Goal: Navigation & Orientation: Understand site structure

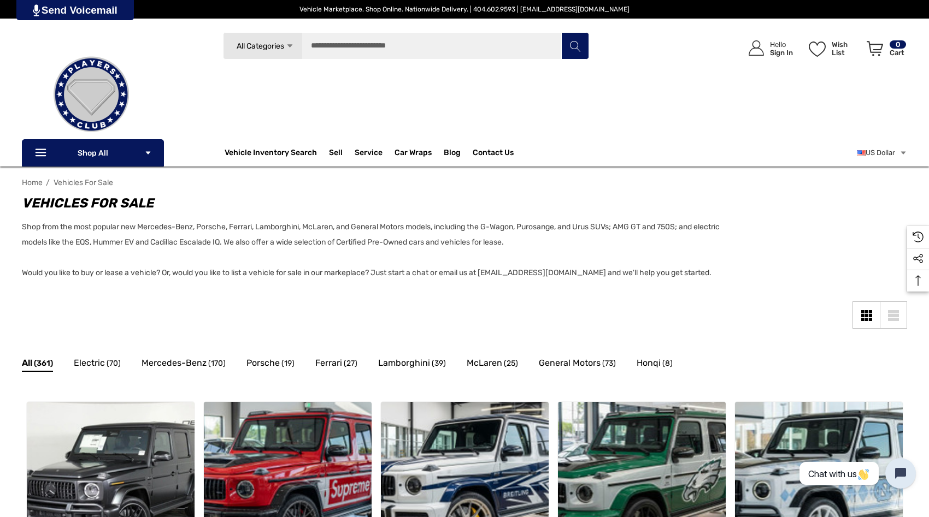
scroll to position [4, 0]
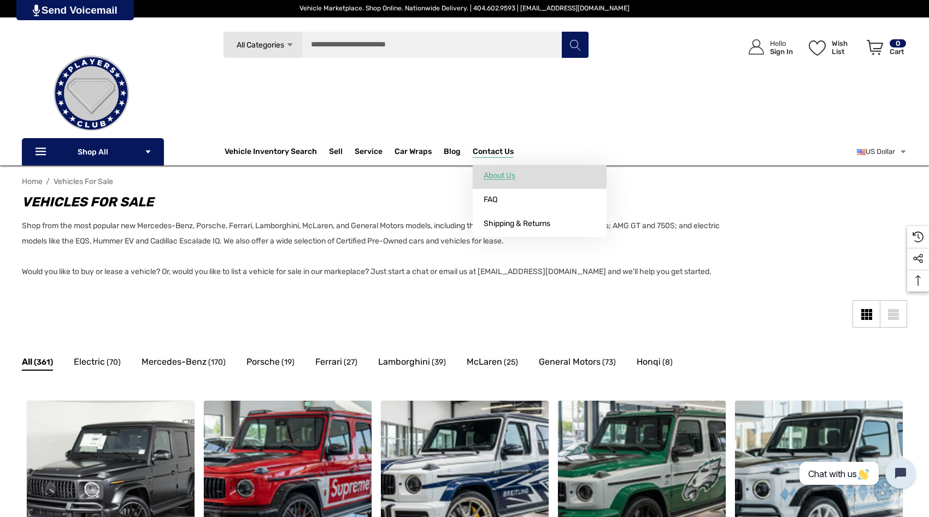
click at [484, 174] on span "About Us" at bounding box center [500, 176] width 32 height 10
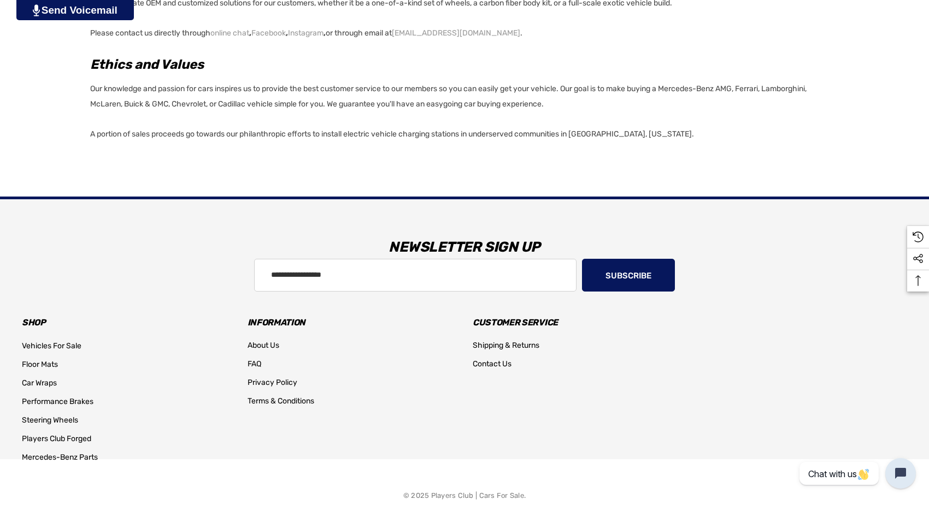
scroll to position [850, 0]
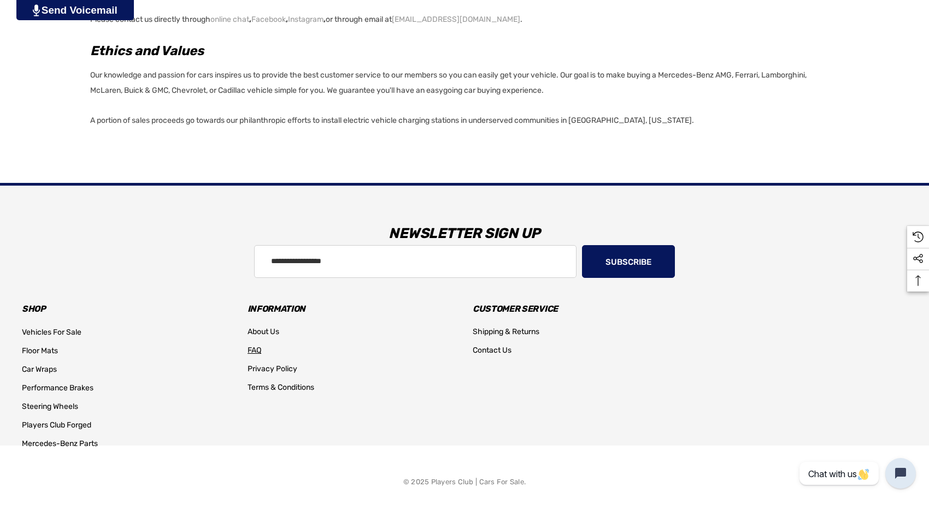
click at [254, 348] on span "FAQ" at bounding box center [254, 350] width 14 height 9
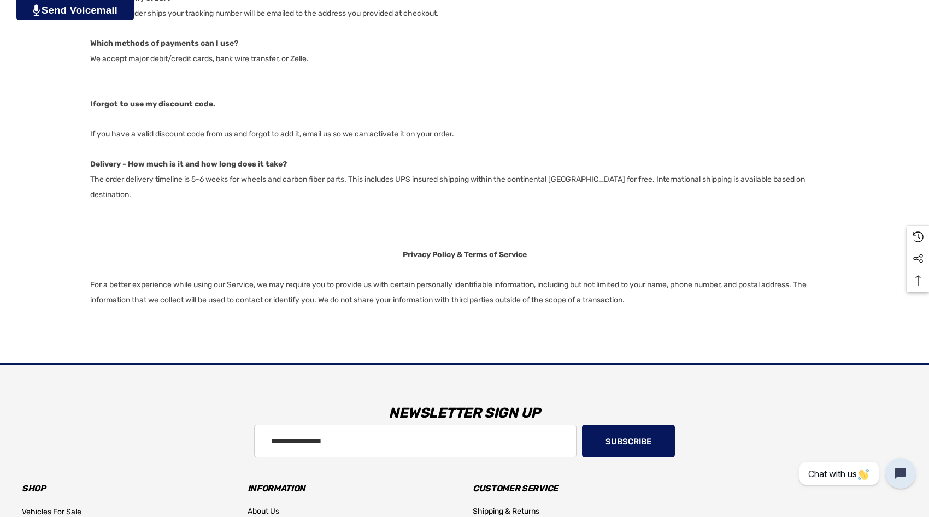
scroll to position [1187, 0]
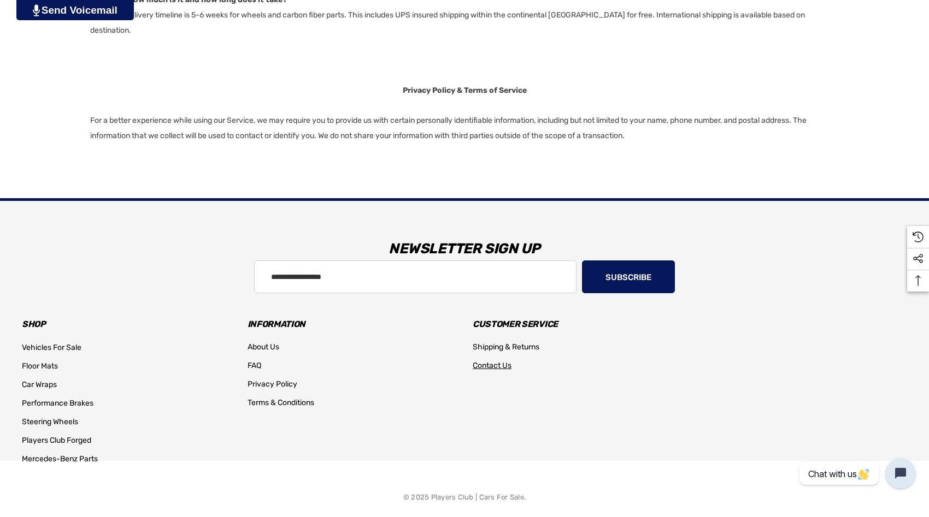
click at [490, 361] on span "Contact Us" at bounding box center [492, 365] width 39 height 9
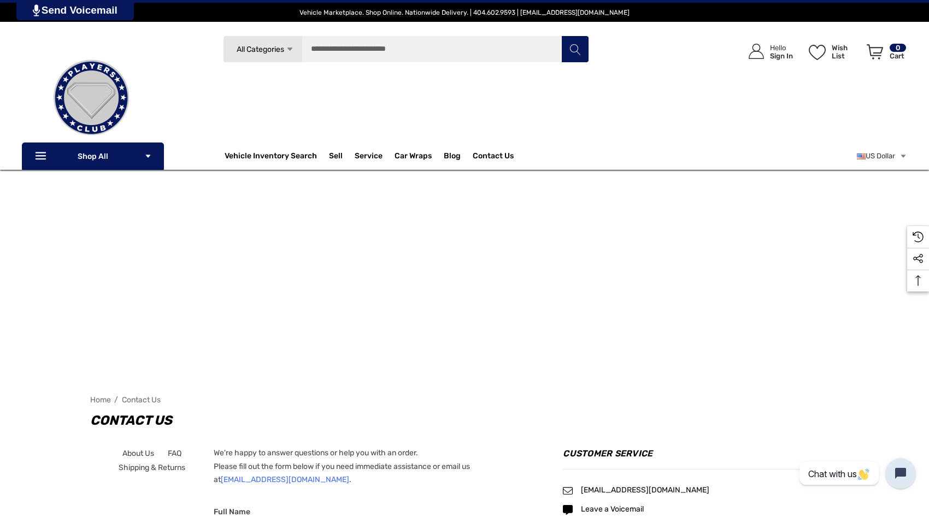
click at [90, 81] on img at bounding box center [91, 97] width 109 height 109
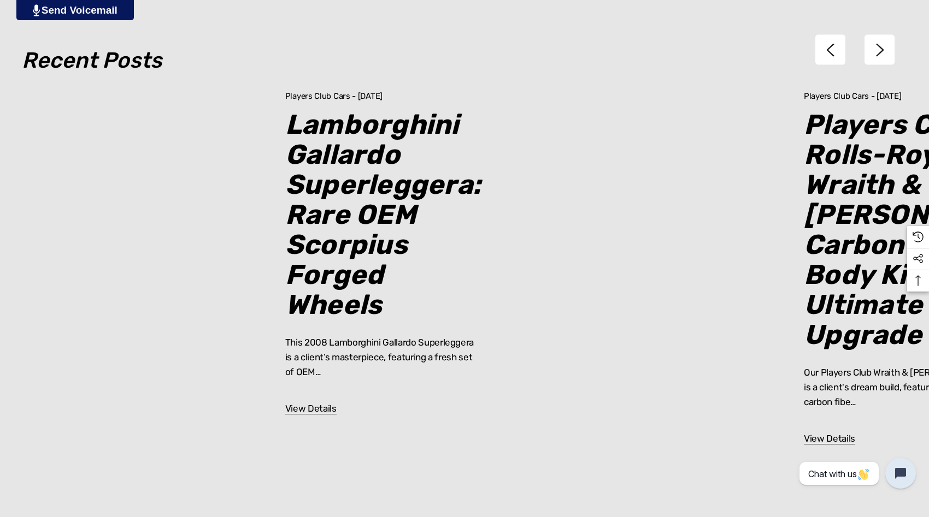
scroll to position [6258, 0]
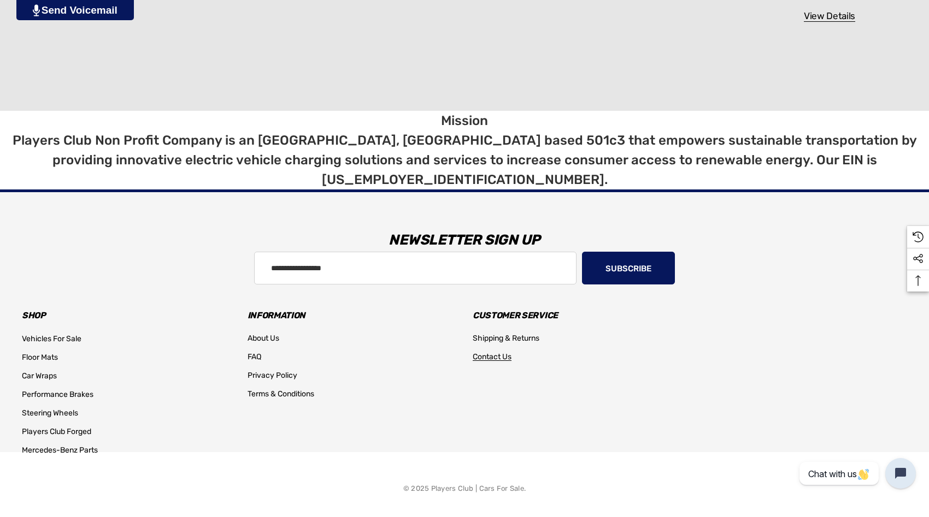
click at [493, 352] on span "Contact Us" at bounding box center [492, 356] width 39 height 9
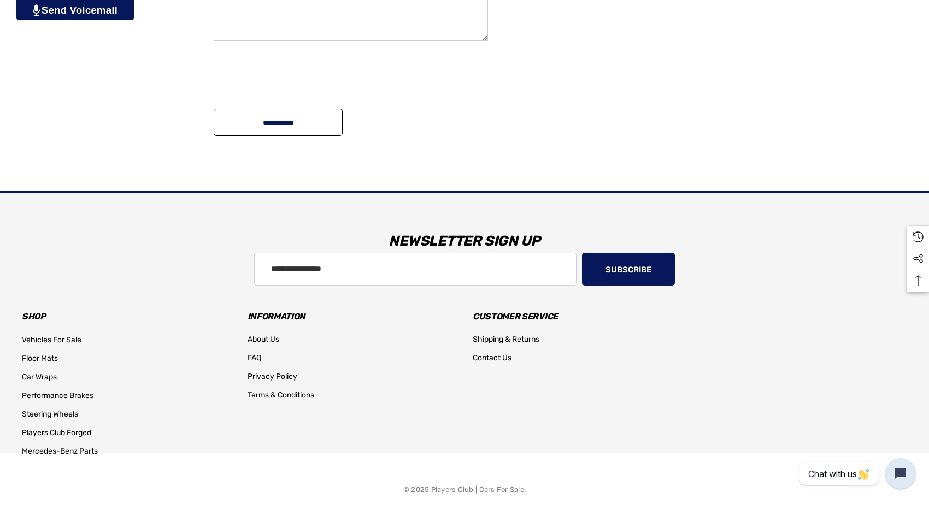
scroll to position [811, 0]
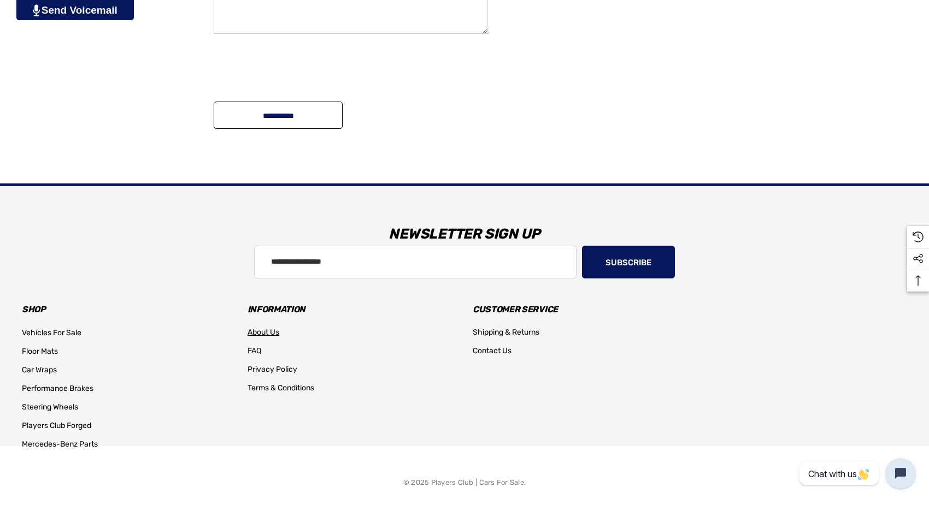
click at [274, 329] on span "About Us" at bounding box center [263, 332] width 32 height 9
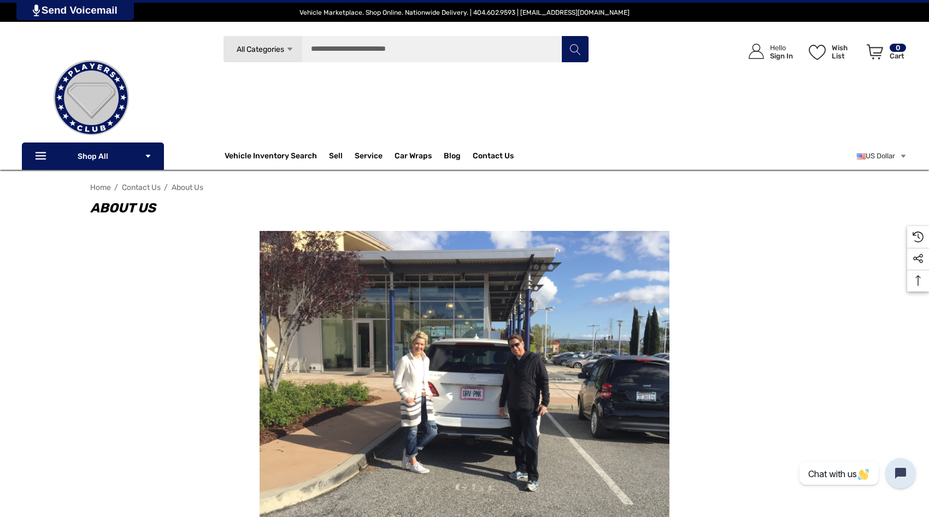
click at [101, 186] on span "Home" at bounding box center [100, 187] width 21 height 9
